Goal: Task Accomplishment & Management: Complete application form

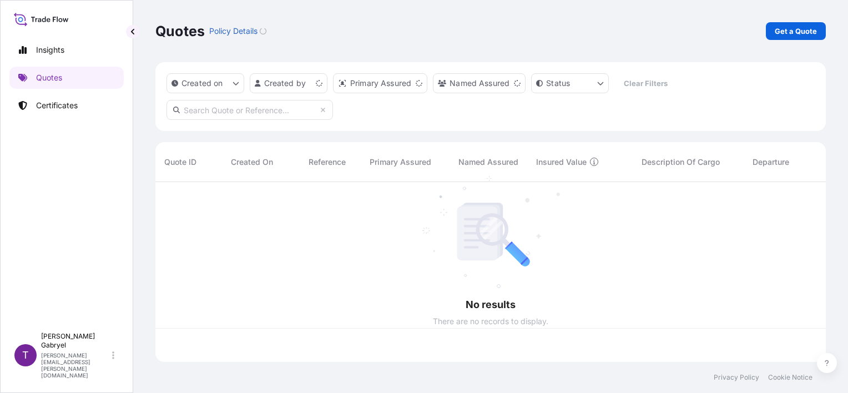
scroll to position [178, 662]
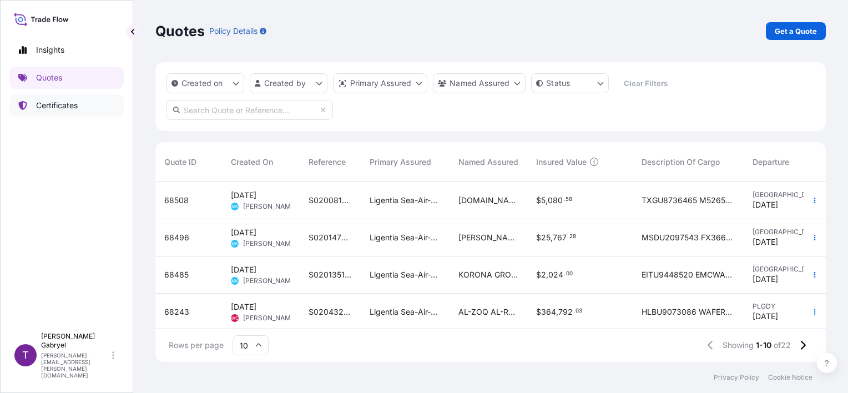
click at [82, 107] on link "Certificates" at bounding box center [66, 105] width 114 height 22
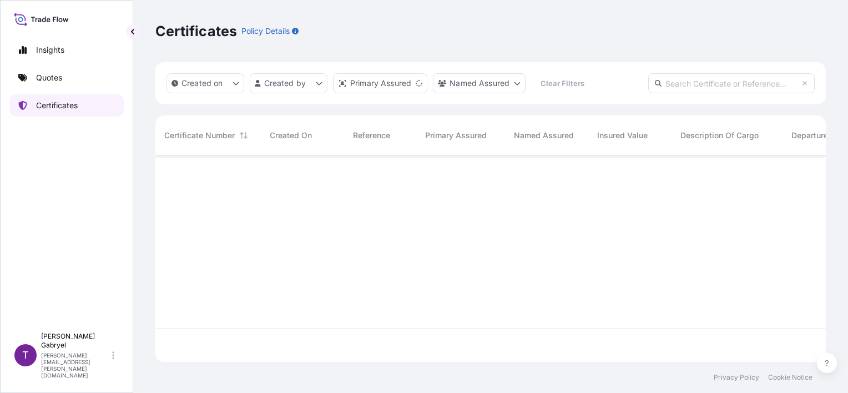
scroll to position [204, 662]
click at [757, 93] on div "Created on Created by Primary Assured Named Assured Clear Filters" at bounding box center [490, 83] width 671 height 42
click at [758, 89] on input "text" at bounding box center [731, 83] width 167 height 20
paste input "S02028936"
type input "S02028936"
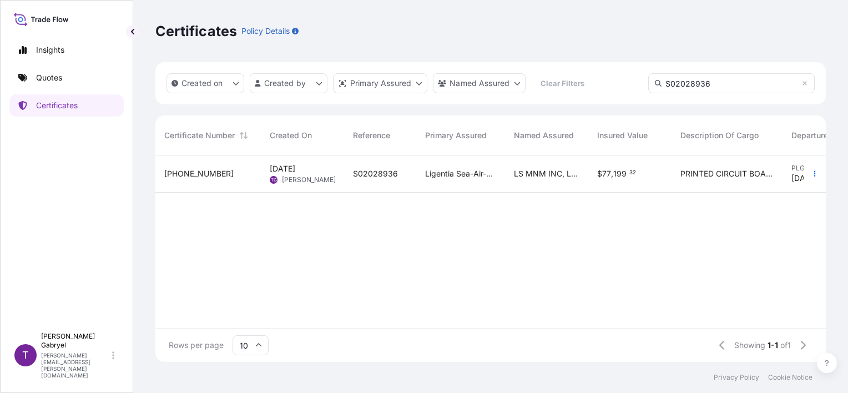
click at [529, 173] on span "LS MNM INC, LS [GEOGRAPHIC_DATA]," at bounding box center [547, 173] width 66 height 11
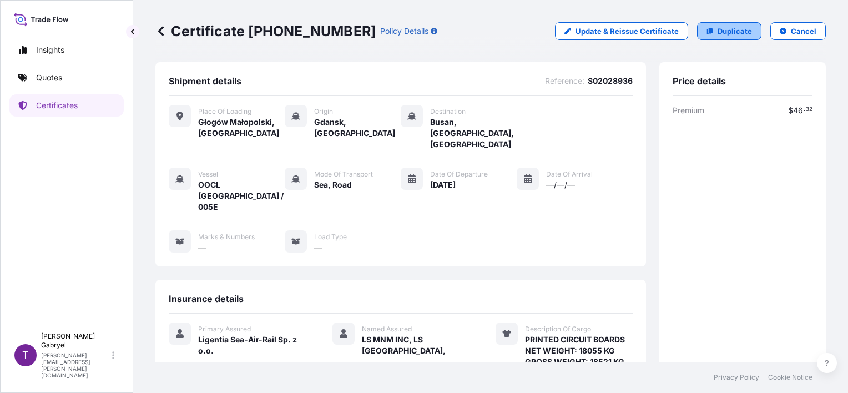
click at [728, 32] on p "Duplicate" at bounding box center [735, 31] width 34 height 11
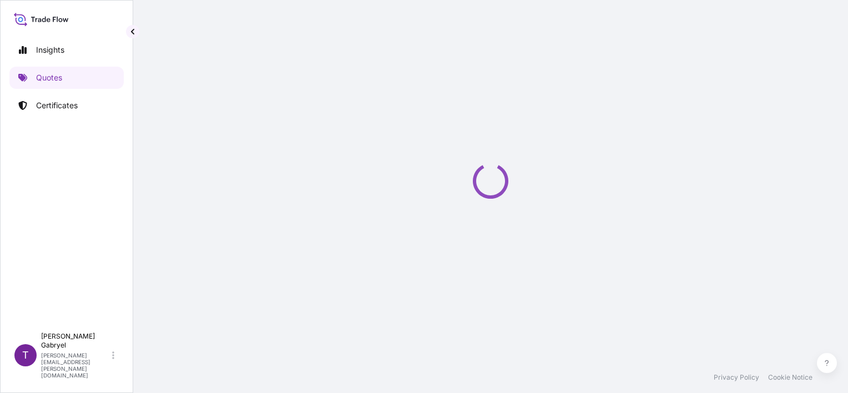
select select "Road / [GEOGRAPHIC_DATA]"
select select "Sea"
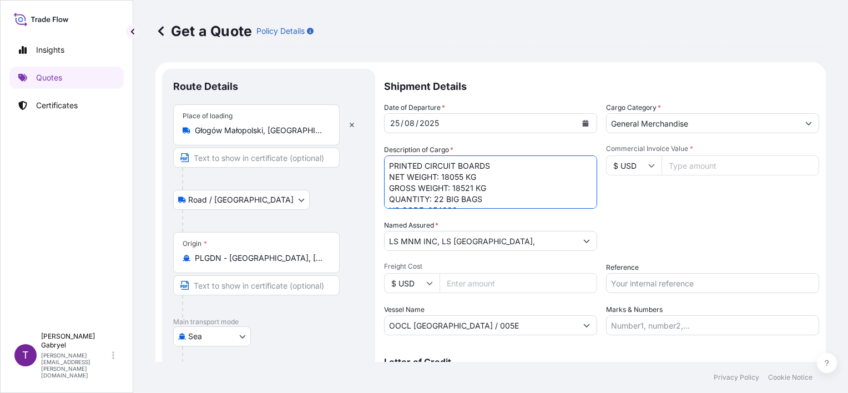
drag, startPoint x: 475, startPoint y: 178, endPoint x: 443, endPoint y: 178, distance: 31.6
click at [443, 178] on textarea "PRINTED CIRCUIT BOARDS NET WEIGHT: 18055 KG GROSS WEIGHT: 18521 KG QUANTITY: 22…" at bounding box center [490, 181] width 213 height 53
drag, startPoint x: 481, startPoint y: 189, endPoint x: 452, endPoint y: 188, distance: 28.3
click at [452, 188] on textarea "PRINTED CIRCUIT BOARDS NET WEIGHT: 18055 KG GROSS WEIGHT: 18521 KG QUANTITY: 22…" at bounding box center [490, 181] width 213 height 53
drag, startPoint x: 457, startPoint y: 198, endPoint x: 434, endPoint y: 197, distance: 22.8
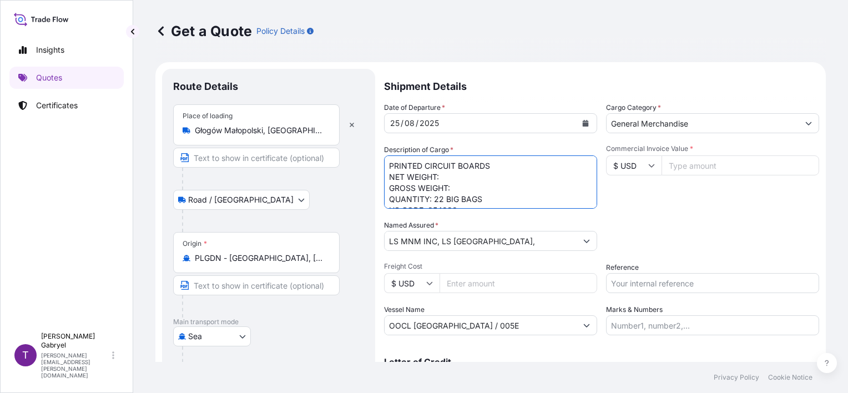
click at [434, 197] on textarea "PRINTED CIRCUIT BOARDS NET WEIGHT: 18055 KG GROSS WEIGHT: 18521 KG QUANTITY: 22…" at bounding box center [490, 181] width 213 height 53
drag, startPoint x: 430, startPoint y: 178, endPoint x: 422, endPoint y: 179, distance: 7.9
click at [422, 179] on textarea "PRINTED CIRCUIT BOARDS NET WEIGHT: 18055 KG GROSS WEIGHT: 18521 KG QUANTITY: 22…" at bounding box center [490, 181] width 213 height 53
click at [374, 197] on form "Route Details Place of loading Głogów Małopolski, [GEOGRAPHIC_DATA] Road / [GEO…" at bounding box center [490, 275] width 671 height 427
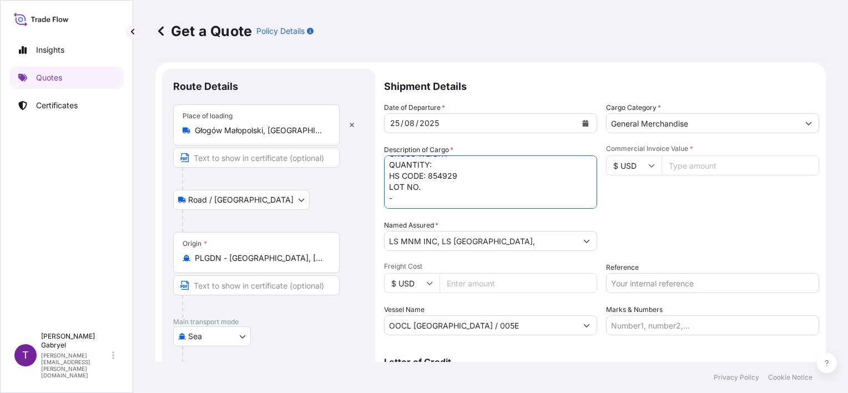
type textarea "PRINTED CIRCUIT BOARDS NET WEIGHT: GROSS WEIGHT: QUANTITY: HS CODE: 854929 LOT …"
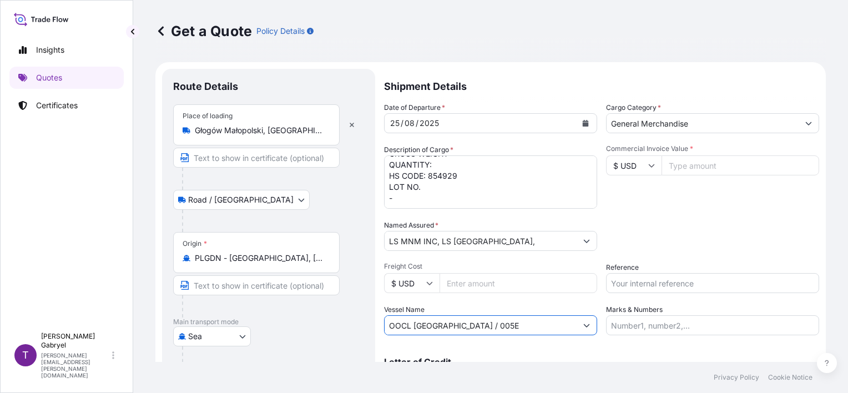
drag, startPoint x: 452, startPoint y: 324, endPoint x: 375, endPoint y: 325, distance: 76.6
click at [378, 324] on form "Route Details Place of loading Głogów Małopolski, [GEOGRAPHIC_DATA] Road / [GEO…" at bounding box center [490, 275] width 671 height 427
paste input "TURKIY"
click at [475, 329] on input "OOCL TURKIYE /" at bounding box center [481, 325] width 192 height 20
paste input "008 E"
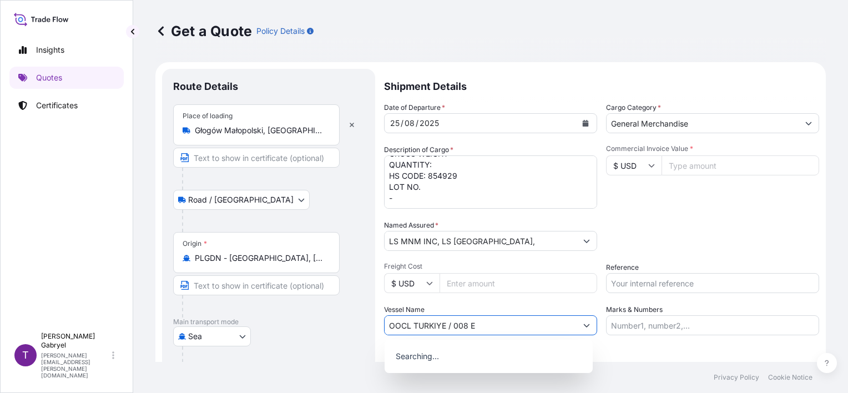
click at [466, 324] on input "OOCL TURKIYE / 008 E" at bounding box center [481, 325] width 192 height 20
type input "OOCL TURKIYE / 008E"
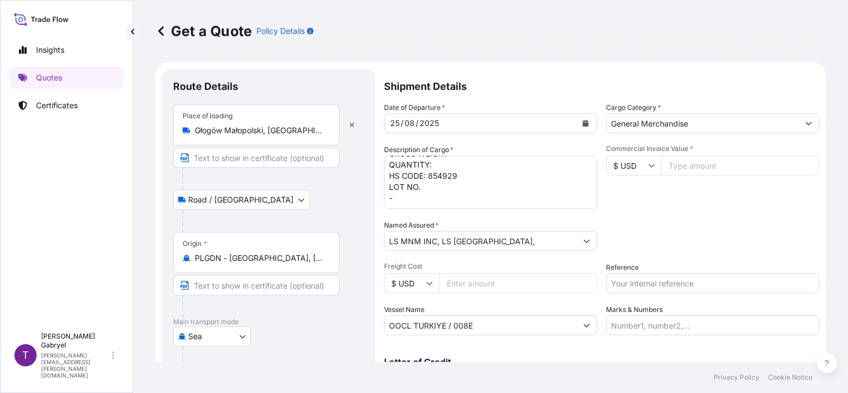
scroll to position [0, 0]
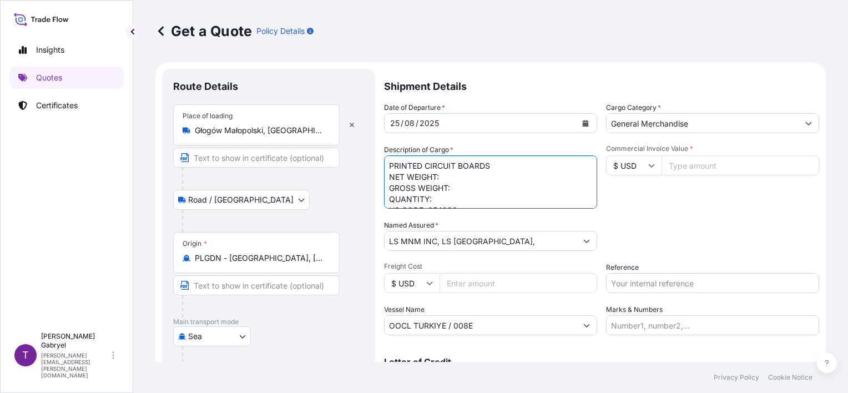
click at [459, 175] on textarea "PRINTED CIRCUIT BOARDS NET WEIGHT: 18055 KG GROSS WEIGHT: 18521 KG QUANTITY: 22…" at bounding box center [490, 181] width 213 height 53
paste textarea "17 711"
click at [479, 184] on textarea "PRINTED CIRCUIT BOARDS NET WEIGHT: 18055 KG GROSS WEIGHT: 18521 KG QUANTITY: 22…" at bounding box center [490, 181] width 213 height 53
paste textarea "18174"
click at [503, 198] on textarea "PRINTED CIRCUIT BOARDS NET WEIGHT: 18055 KG GROSS WEIGHT: 18521 KG QUANTITY: 22…" at bounding box center [490, 181] width 213 height 53
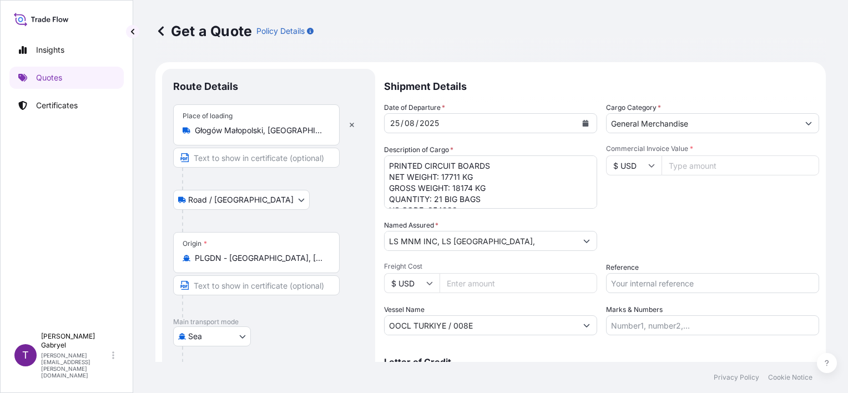
scroll to position [45, 0]
click at [405, 196] on textarea "PRINTED CIRCUIT BOARDS NET WEIGHT: 18055 KG GROSS WEIGHT: 18521 KG QUANTITY: 22…" at bounding box center [490, 181] width 213 height 53
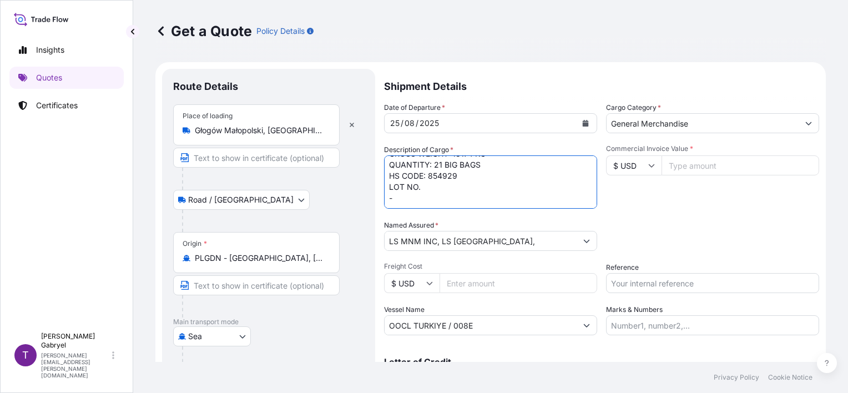
paste textarea "OOCU8778268"
click at [437, 175] on textarea "PRINTED CIRCUIT BOARDS NET WEIGHT: 18055 KG GROSS WEIGHT: 18521 KG QUANTITY: 22…" at bounding box center [490, 181] width 213 height 53
type textarea "PRINTED CIRCUIT BOARDS NET WEIGHT: 17711 KG GROSS WEIGHT: 18174 KG QUANTITY: 21…"
click at [722, 161] on input "Commercial Invoice Value *" at bounding box center [741, 165] width 158 height 20
paste input "54009.44"
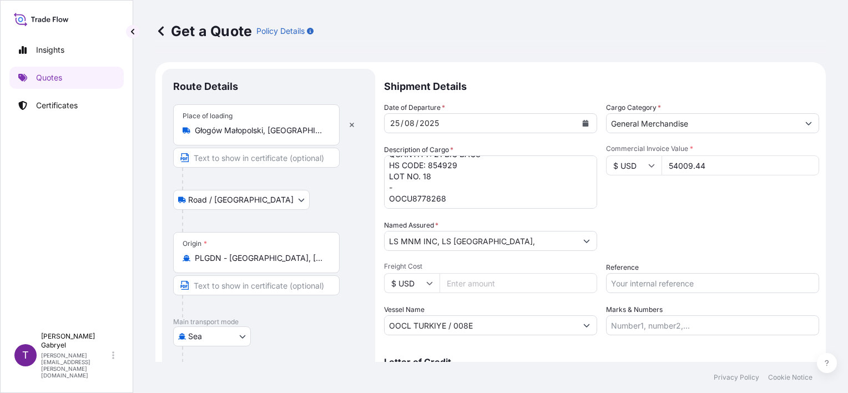
type input "54009.44"
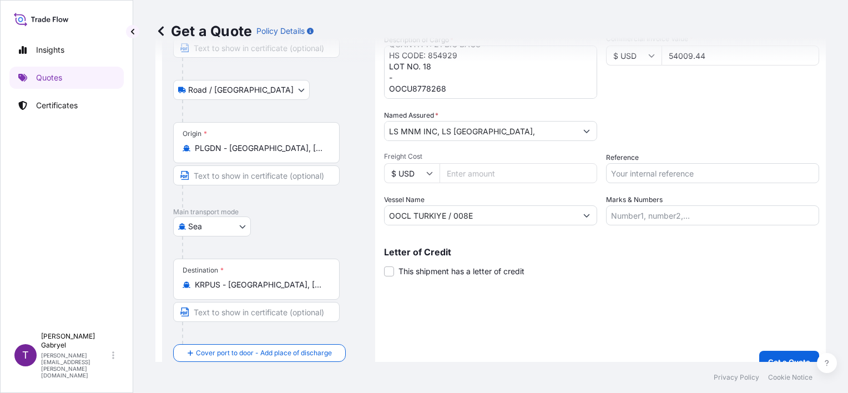
scroll to position [111, 0]
click at [663, 171] on input "Reference" at bounding box center [712, 172] width 213 height 20
paste input "S02040346"
type input "S02040346"
click at [683, 143] on div "Date of Departure * [DATE] Cargo Category * General Merchandise Description of …" at bounding box center [601, 107] width 435 height 233
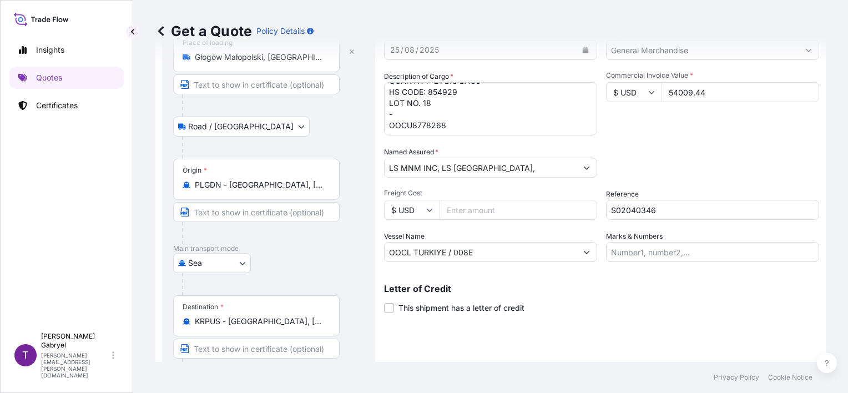
scroll to position [127, 0]
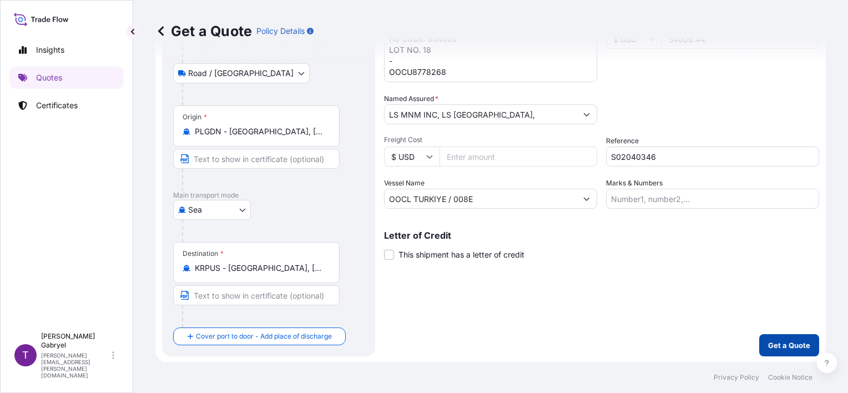
click at [782, 349] on p "Get a Quote" at bounding box center [789, 345] width 42 height 11
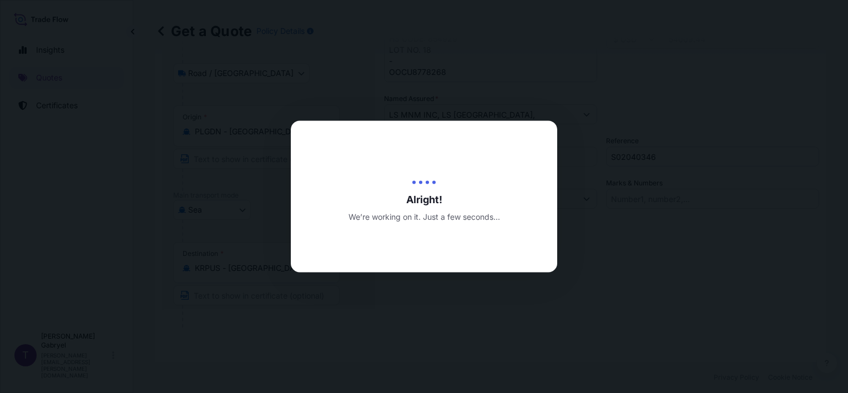
type input "[DATE]"
select select "Road / [GEOGRAPHIC_DATA]"
select select "Sea"
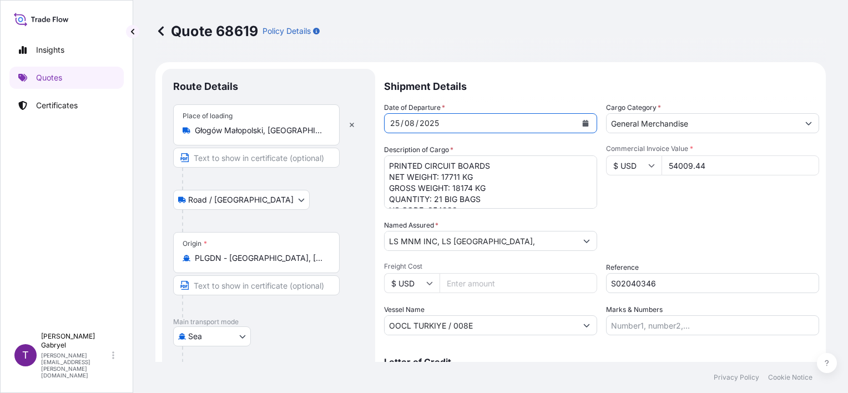
click at [587, 120] on button "Calendar" at bounding box center [586, 123] width 18 height 18
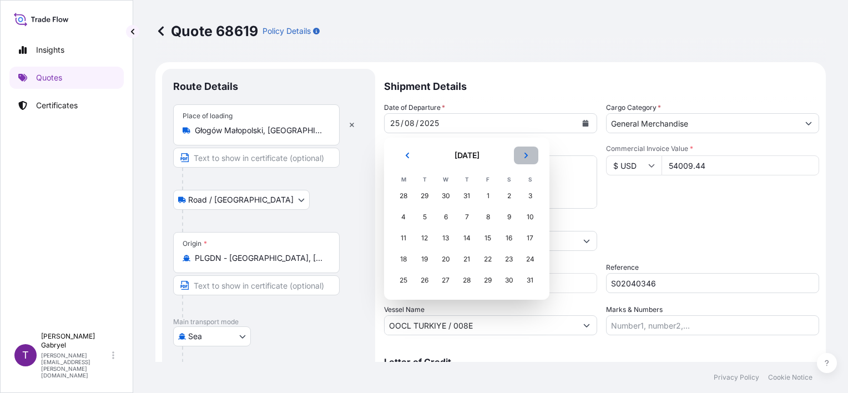
click at [528, 155] on icon "Next" at bounding box center [526, 155] width 7 height 7
click at [405, 217] on div "8" at bounding box center [404, 217] width 20 height 20
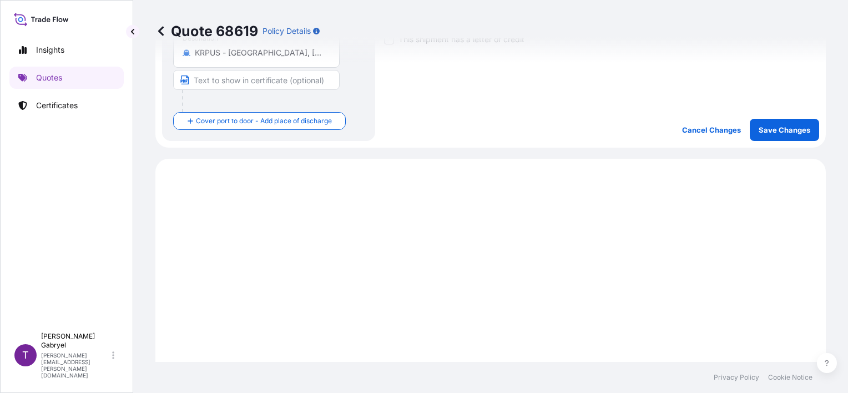
scroll to position [278, 0]
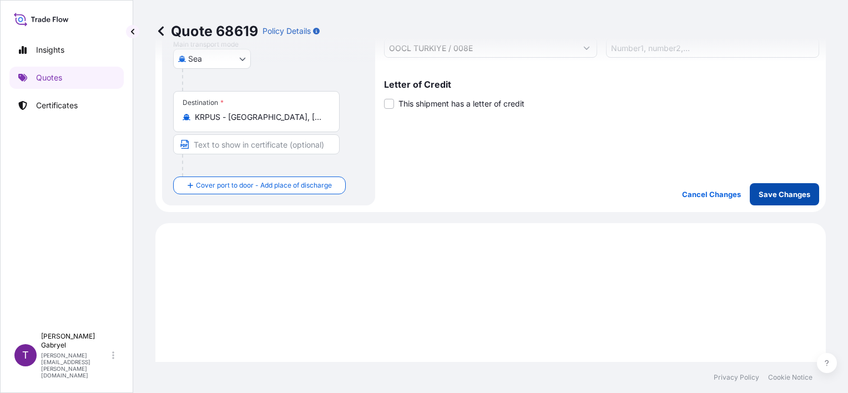
click at [784, 186] on button "Save Changes" at bounding box center [784, 194] width 69 height 22
select select "Road / [GEOGRAPHIC_DATA]"
select select "Sea"
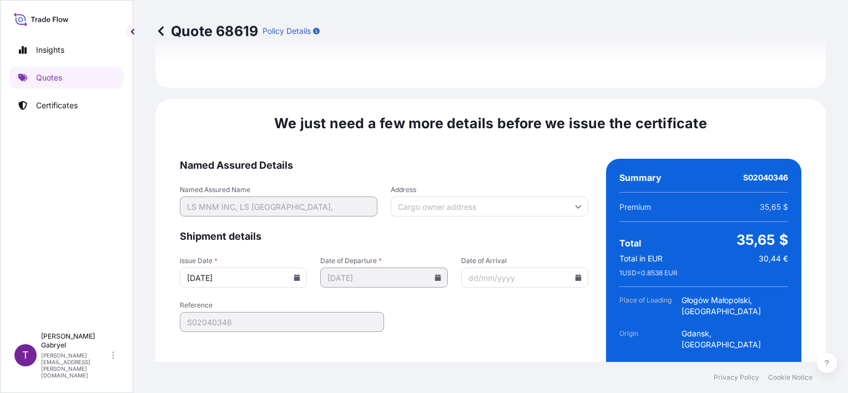
scroll to position [1473, 0]
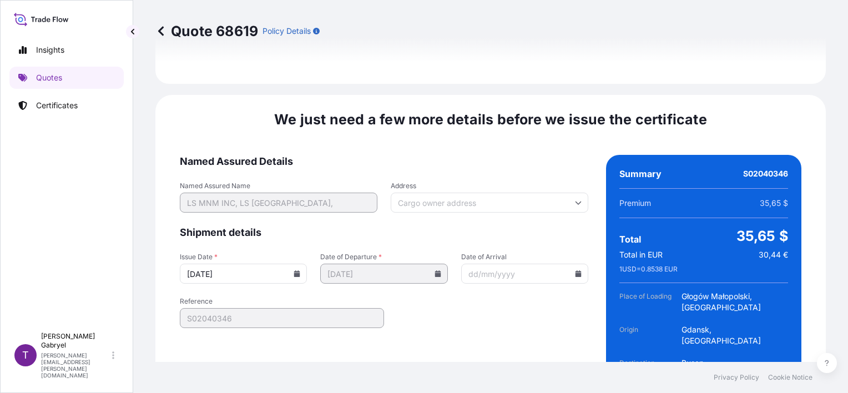
click at [541, 326] on form "Named Assured Details Named Assured Name LS MNM INC, [GEOGRAPHIC_DATA] 92, Addr…" at bounding box center [384, 296] width 409 height 283
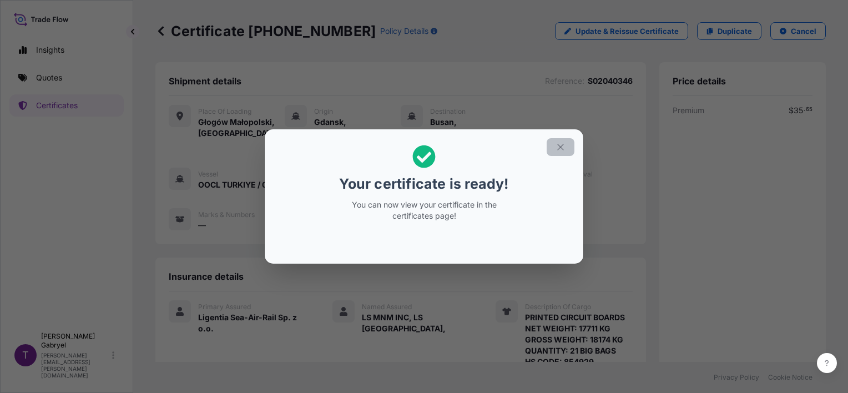
click at [557, 144] on icon "button" at bounding box center [560, 147] width 6 height 6
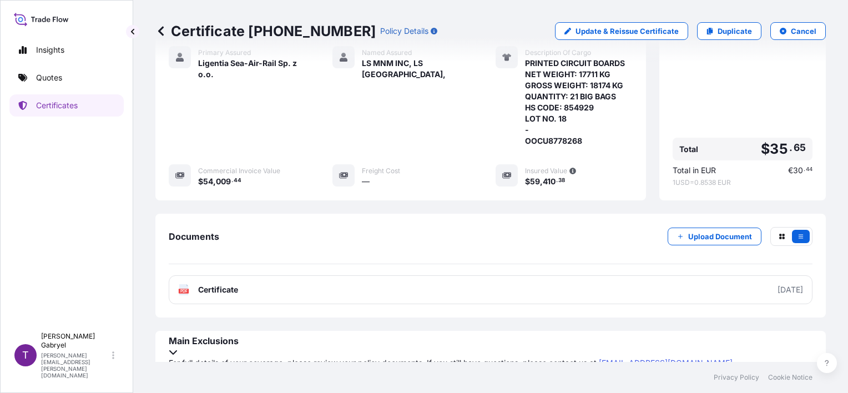
scroll to position [255, 0]
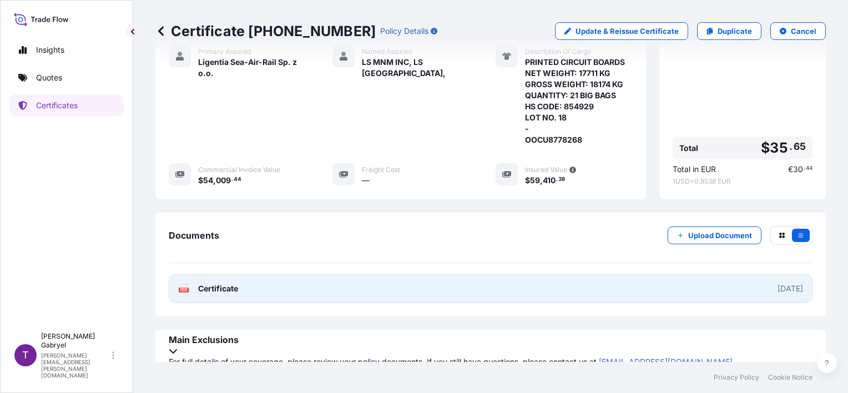
click at [350, 293] on link "PDF Certificate [DATE]" at bounding box center [491, 288] width 644 height 29
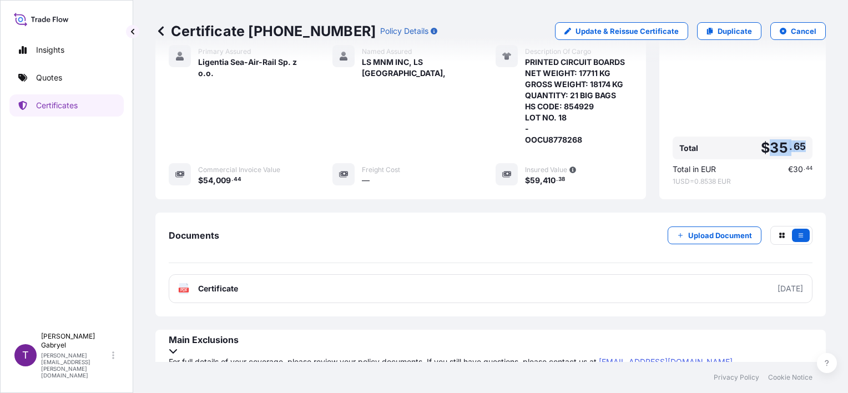
drag, startPoint x: 795, startPoint y: 142, endPoint x: 759, endPoint y: 145, distance: 35.7
click at [761, 145] on span "$ 35 . 65" at bounding box center [783, 148] width 45 height 14
